Goal: Navigation & Orientation: Find specific page/section

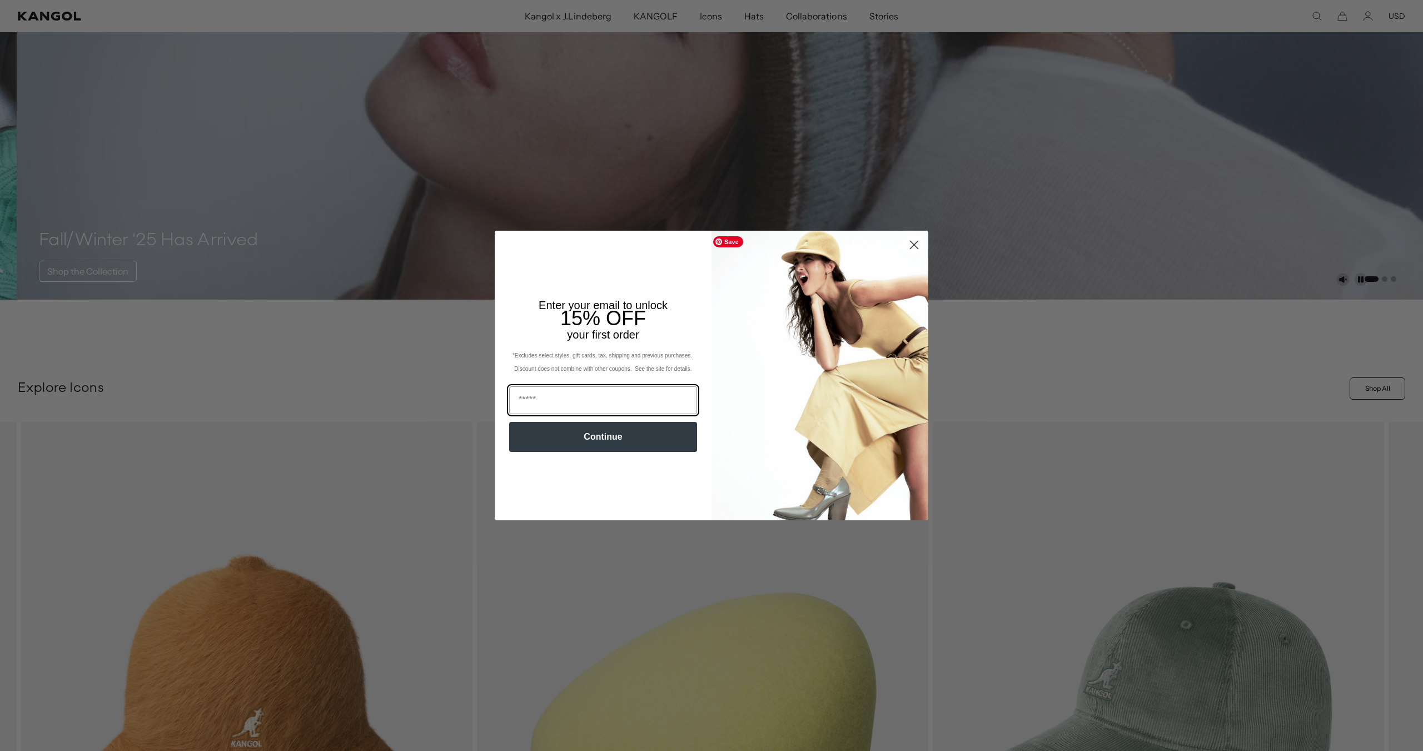
scroll to position [0, 229]
click at [914, 246] on circle "Close dialog" at bounding box center [914, 245] width 18 height 18
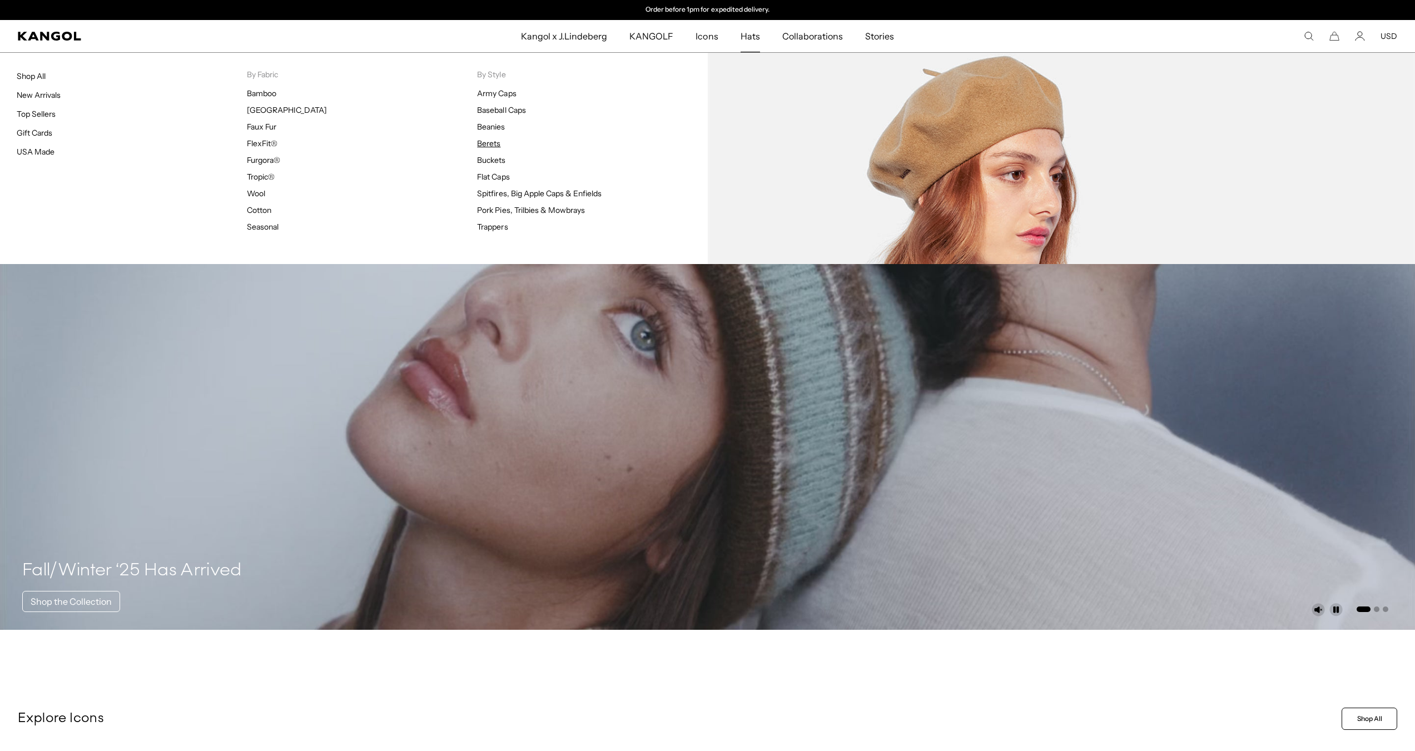
click at [499, 144] on link "Berets" at bounding box center [488, 143] width 23 height 10
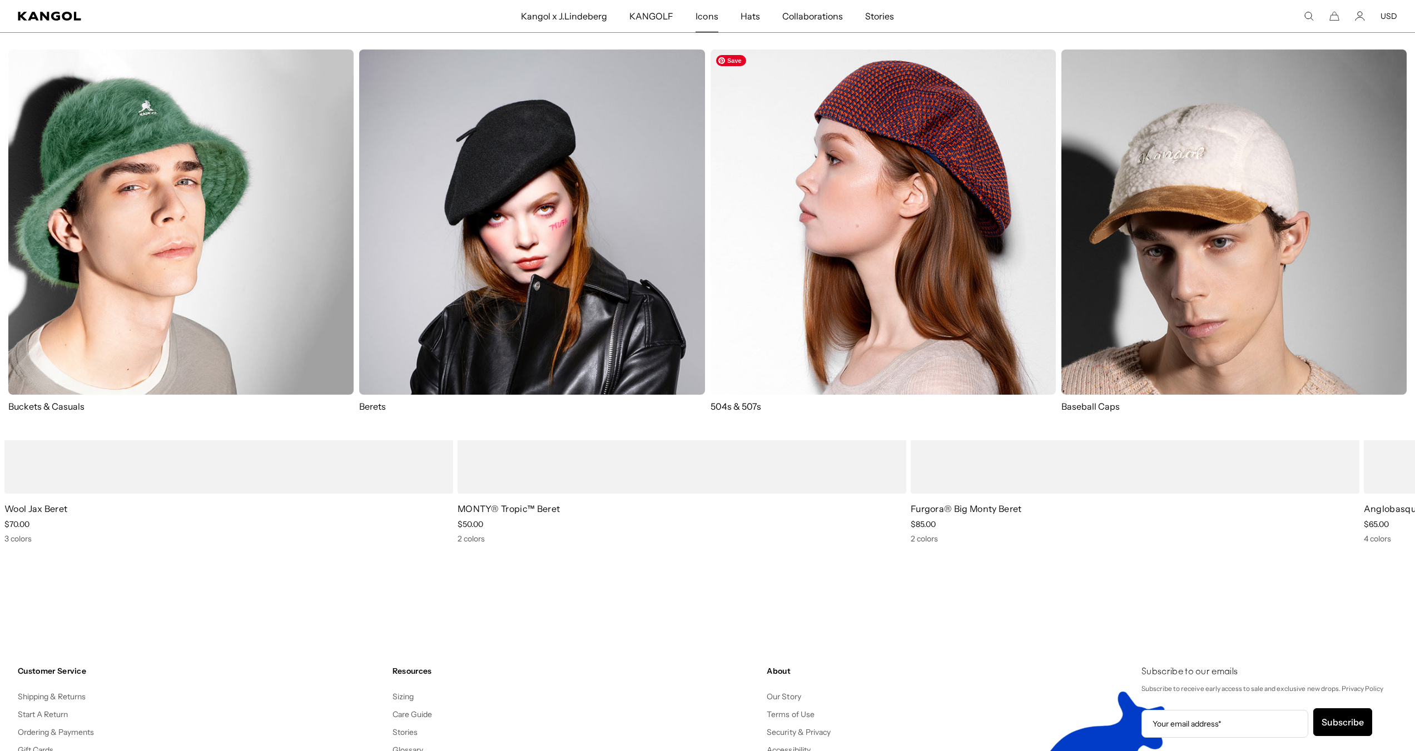
click at [862, 186] on img at bounding box center [883, 221] width 345 height 345
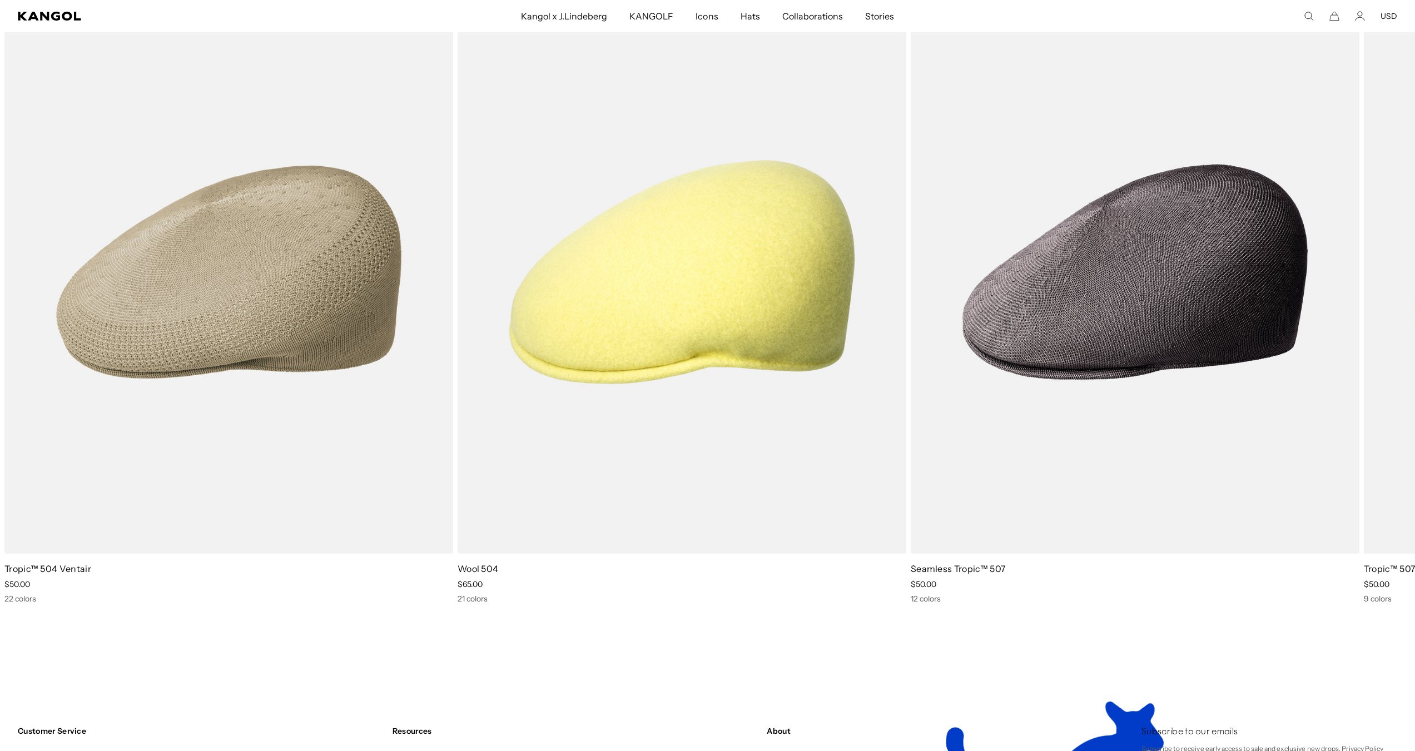
scroll to position [3725, 0]
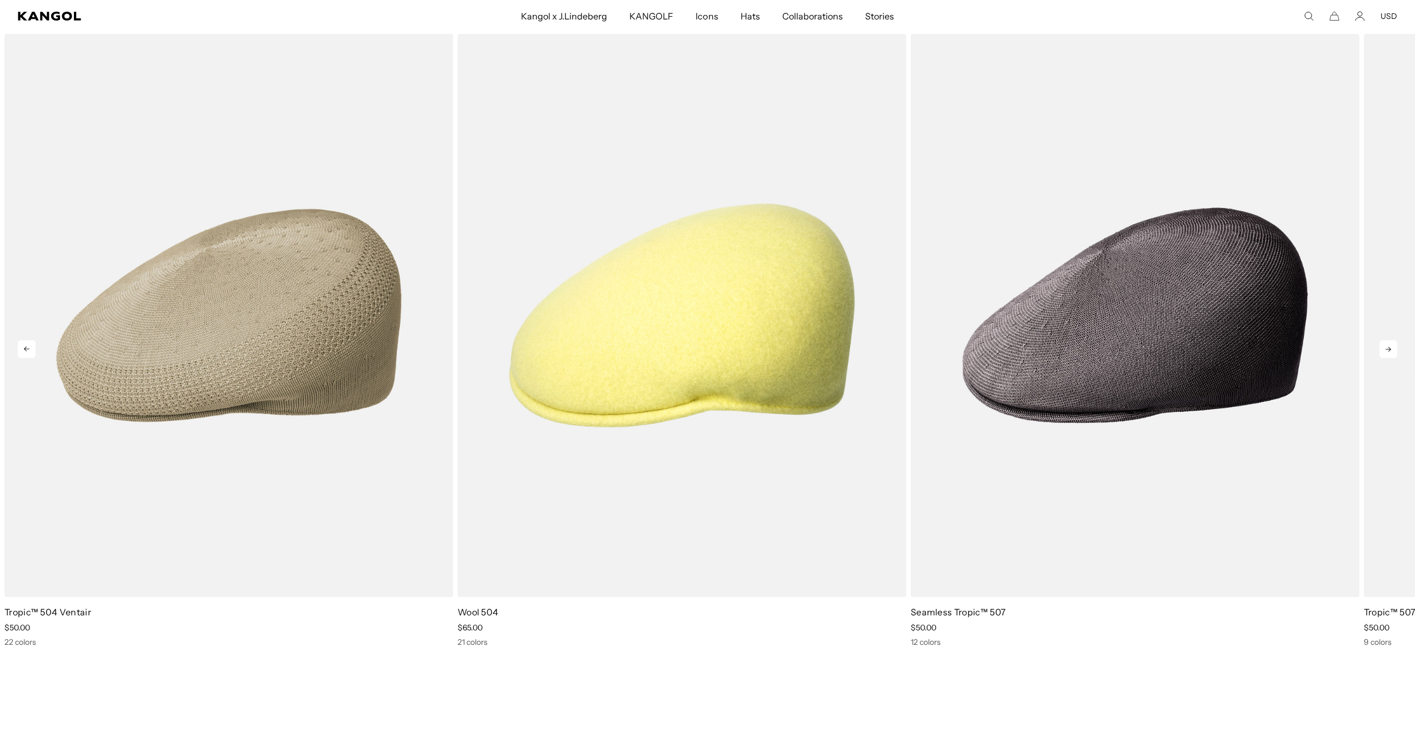
click at [1391, 345] on icon at bounding box center [1388, 349] width 18 height 18
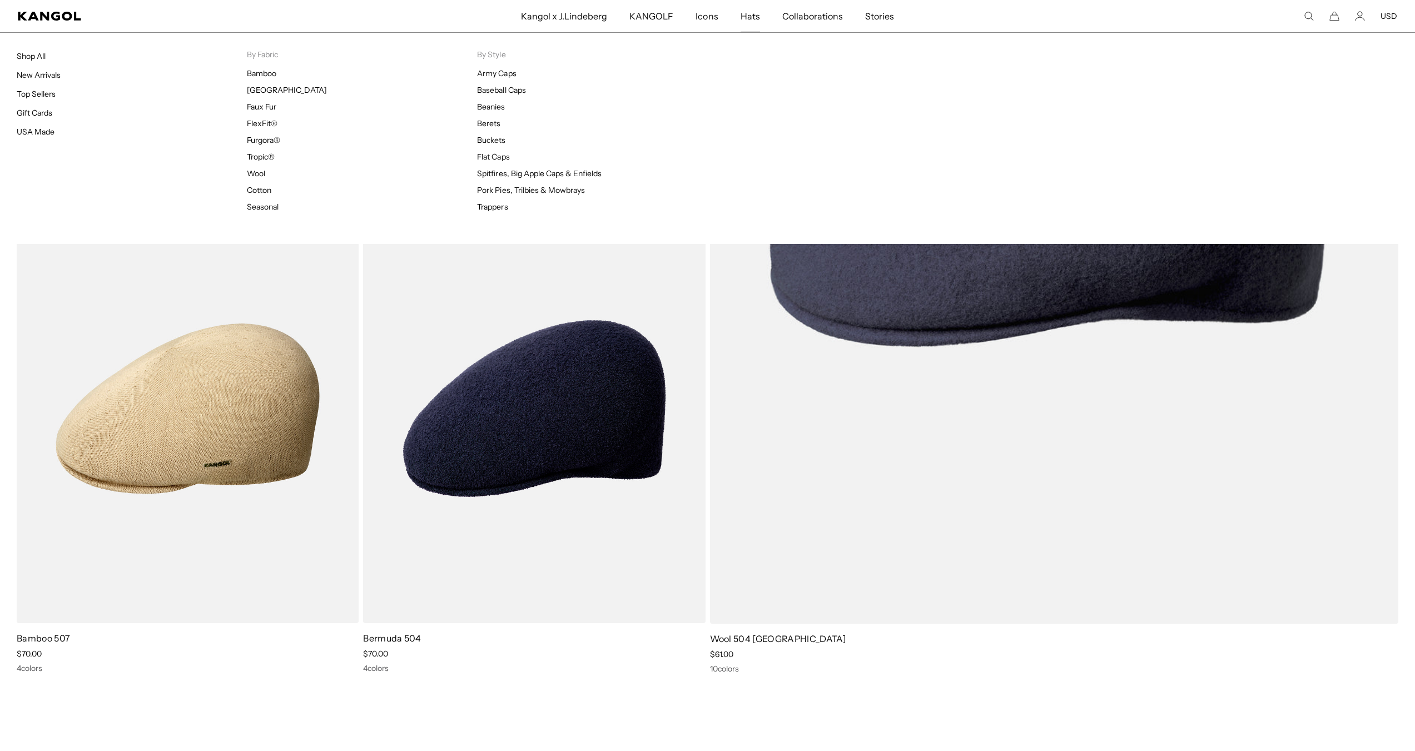
scroll to position [0, 229]
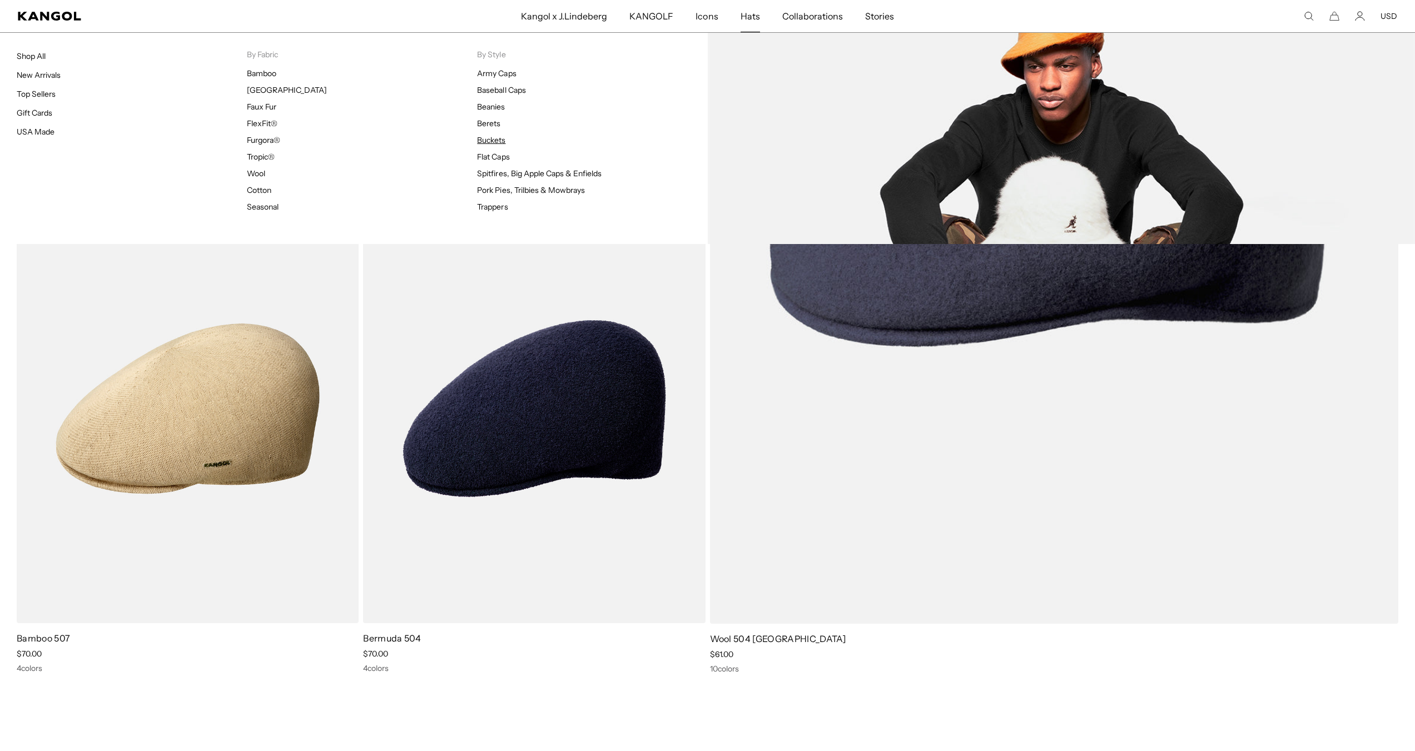
click at [483, 138] on link "Buckets" at bounding box center [491, 140] width 28 height 10
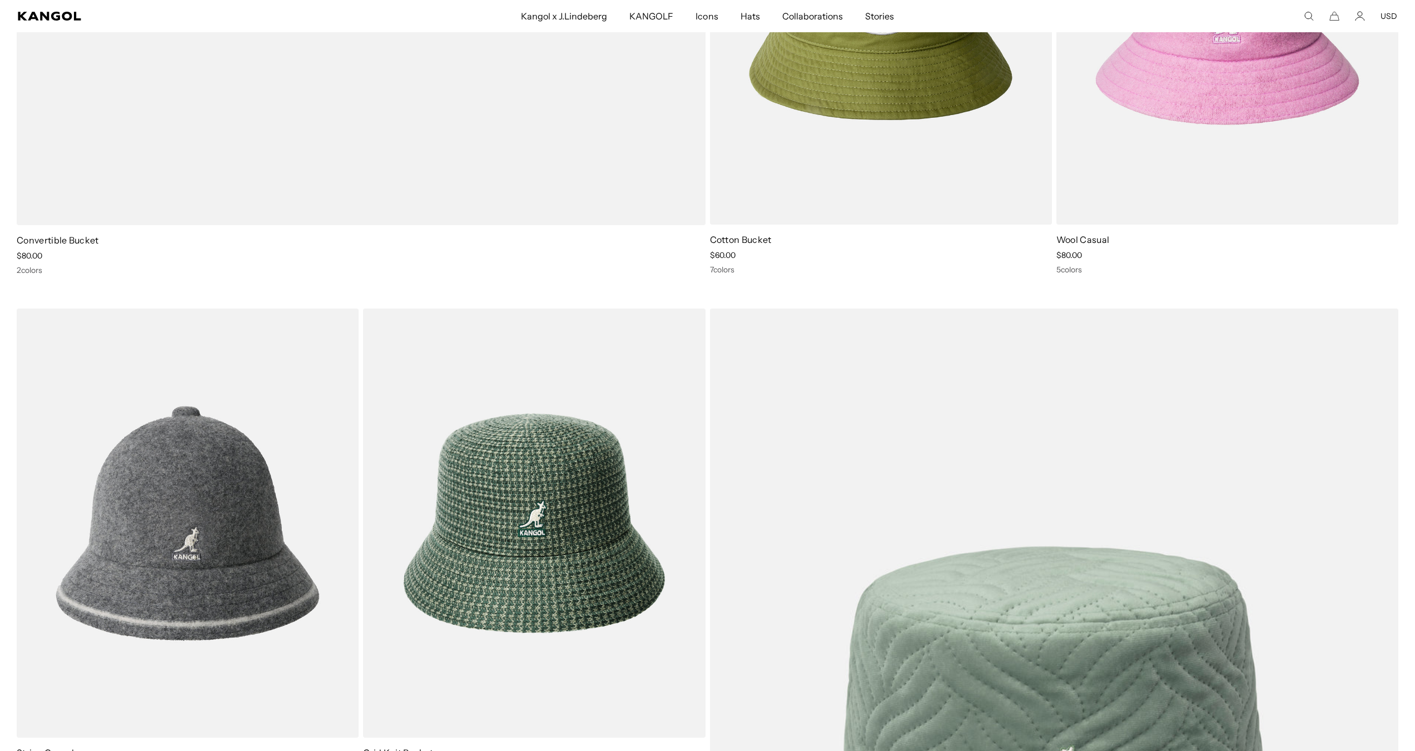
scroll to position [0, 229]
